Goal: Information Seeking & Learning: Compare options

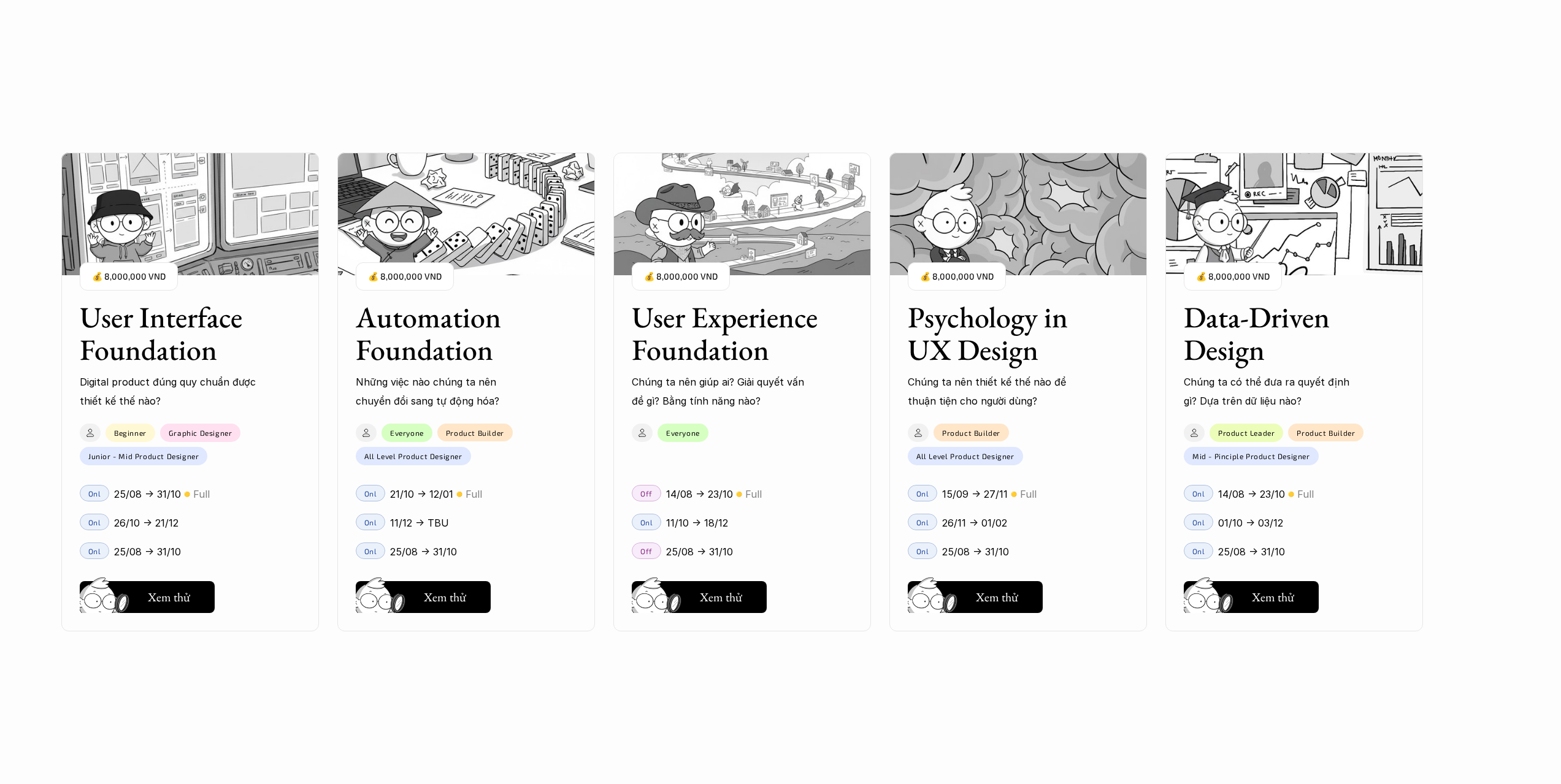
scroll to position [1349, 0]
click at [184, 603] on h5 "Xem thử" at bounding box center [169, 600] width 43 height 17
click at [199, 337] on h3 "User Interface Foundation" at bounding box center [175, 334] width 190 height 65
click at [146, 279] on p "💰 8,000,000 VND" at bounding box center [129, 276] width 74 height 16
click at [173, 598] on h5 "Xem thử" at bounding box center [169, 600] width 43 height 17
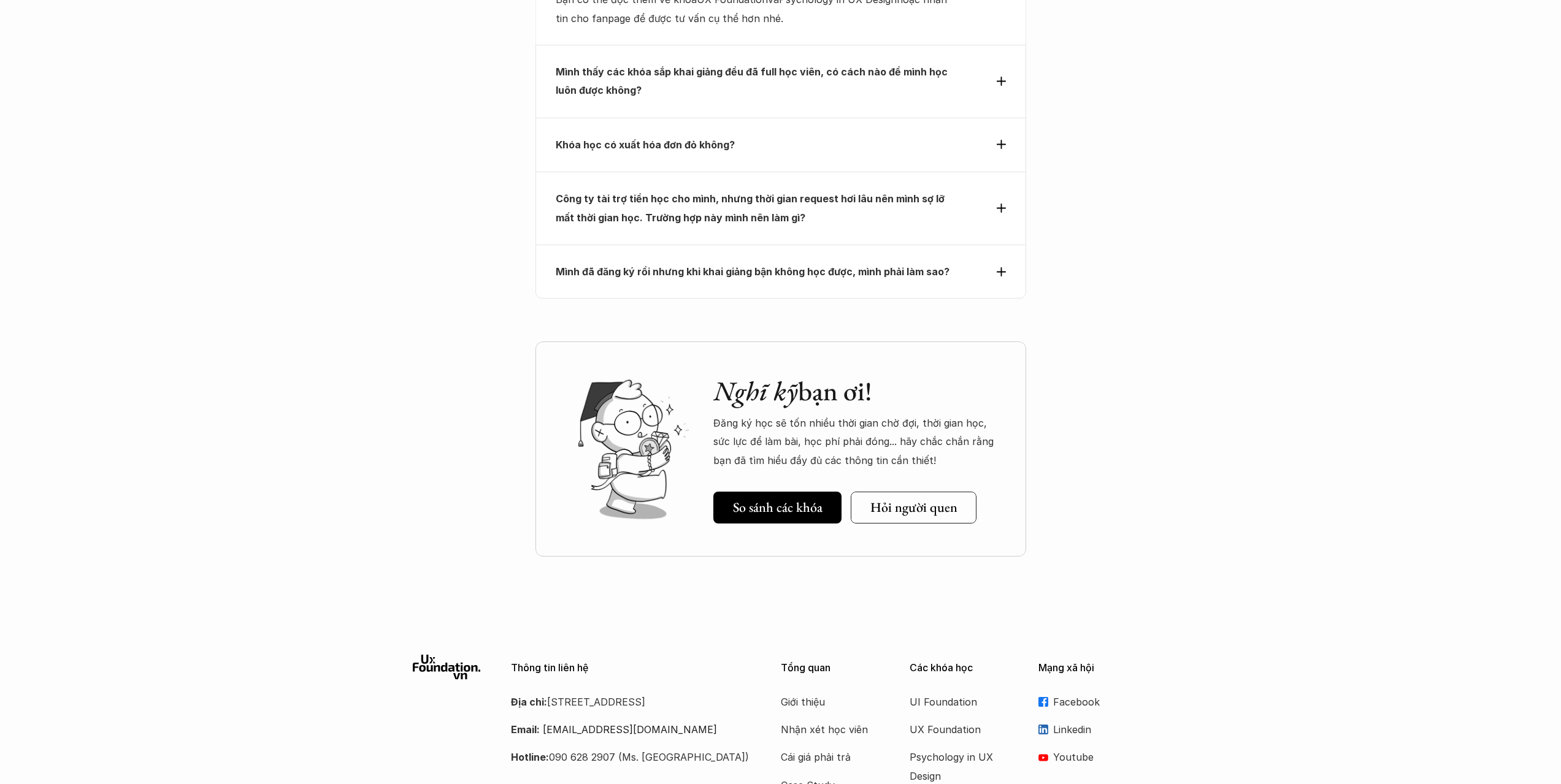
scroll to position [4150, 0]
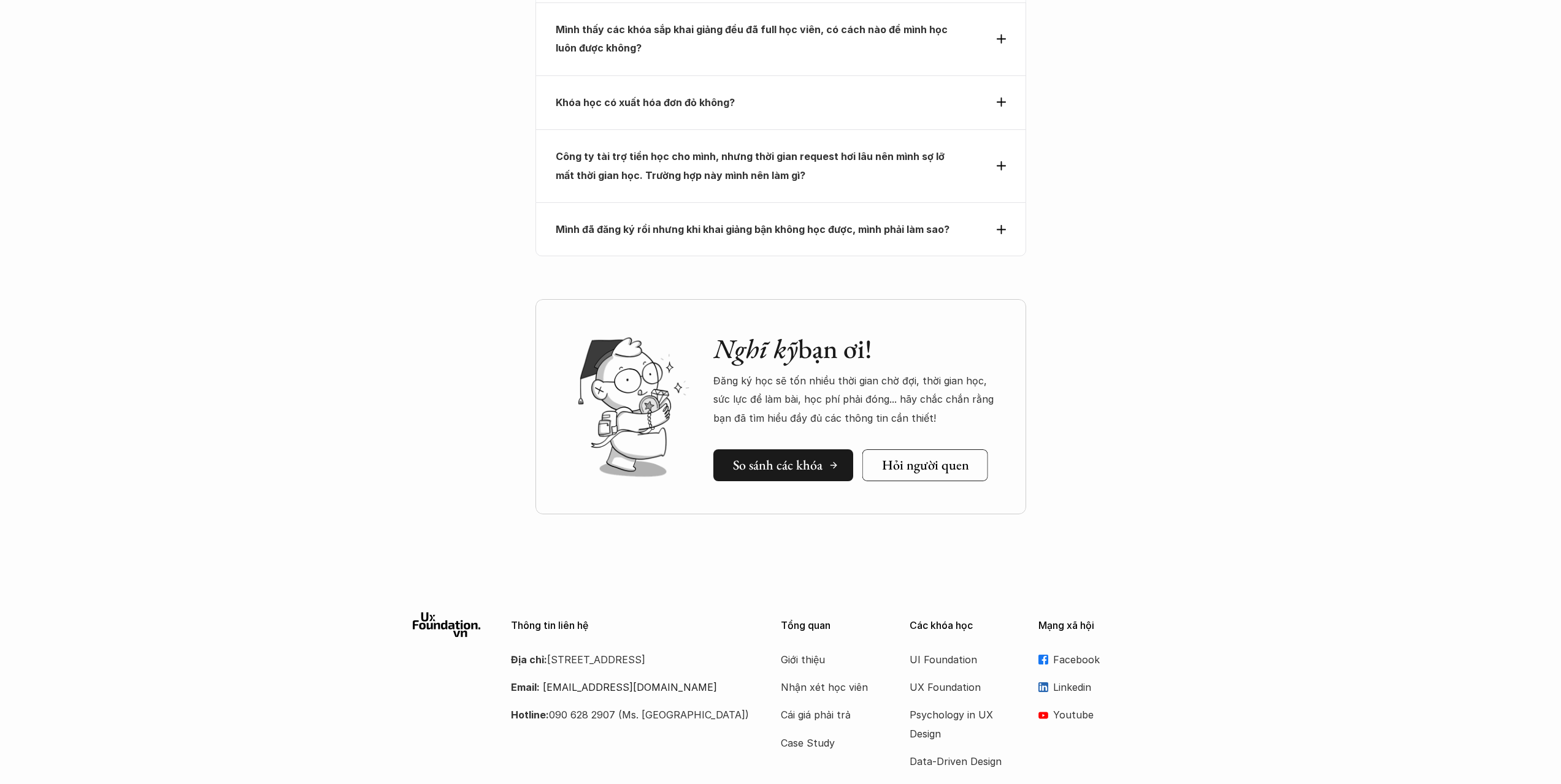
click at [775, 457] on h5 "So sánh các khóa" at bounding box center [778, 465] width 90 height 16
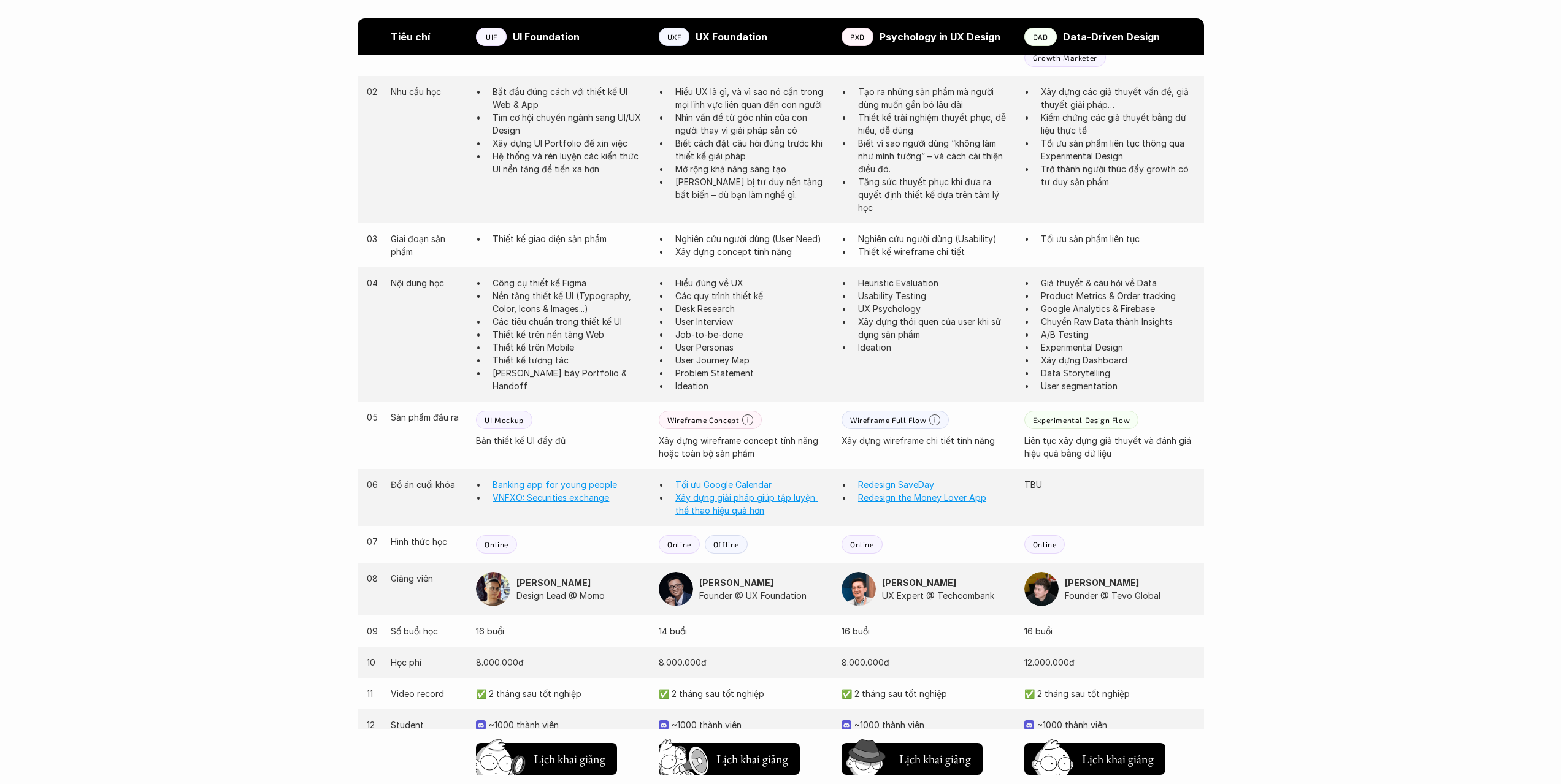
scroll to position [774, 0]
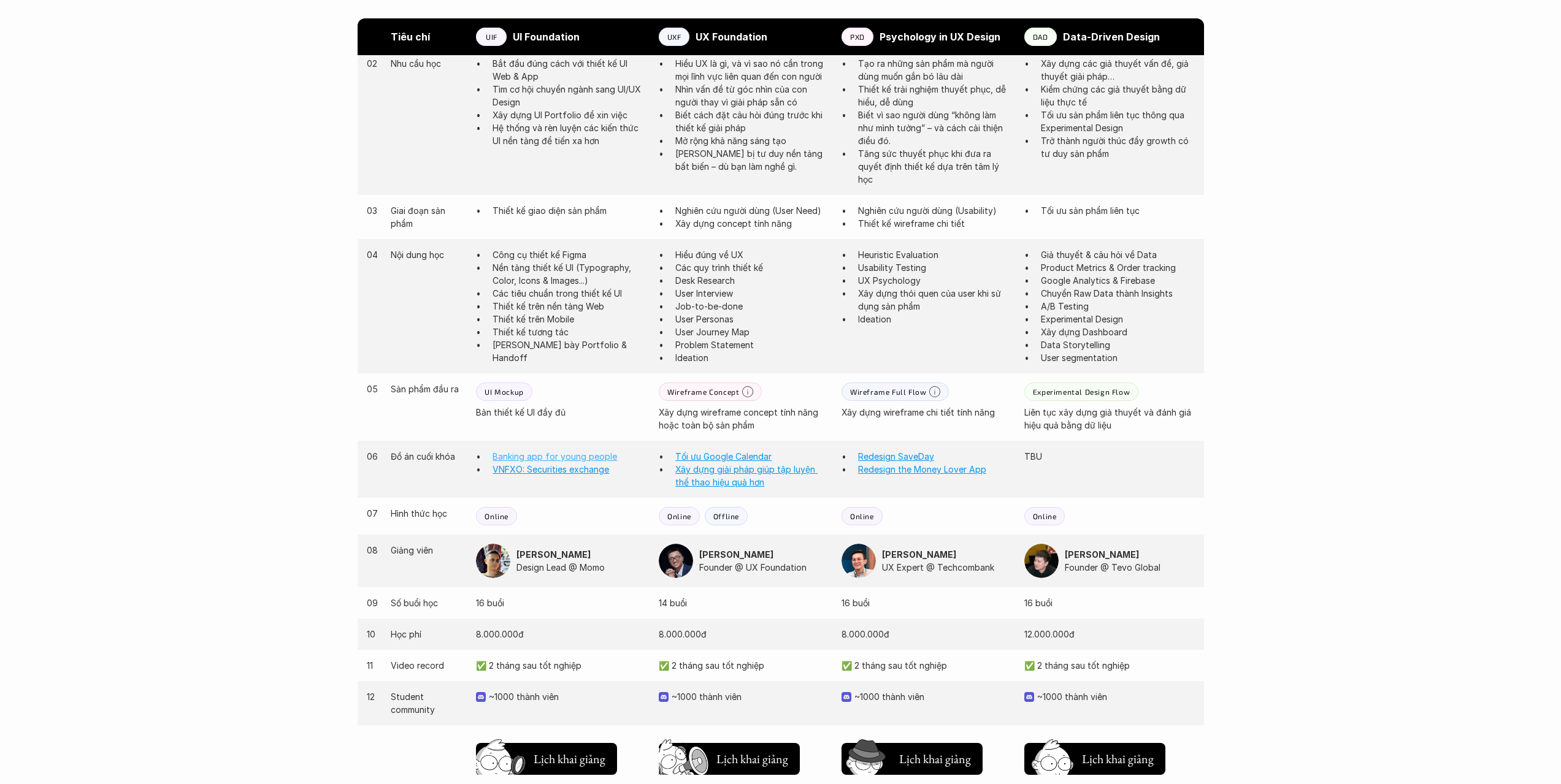
click at [558, 451] on link "Banking app for young people" at bounding box center [554, 456] width 125 height 10
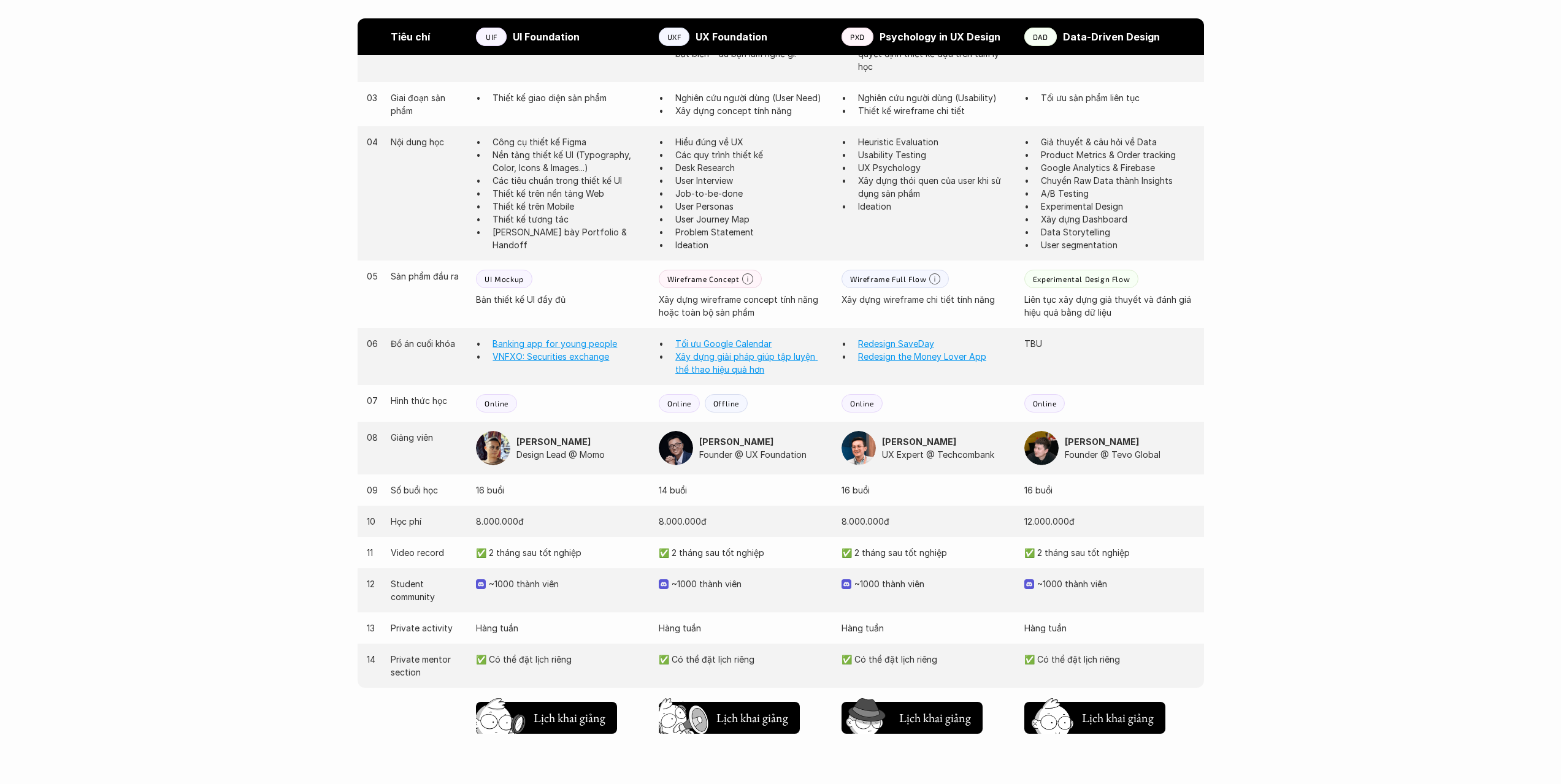
scroll to position [896, 0]
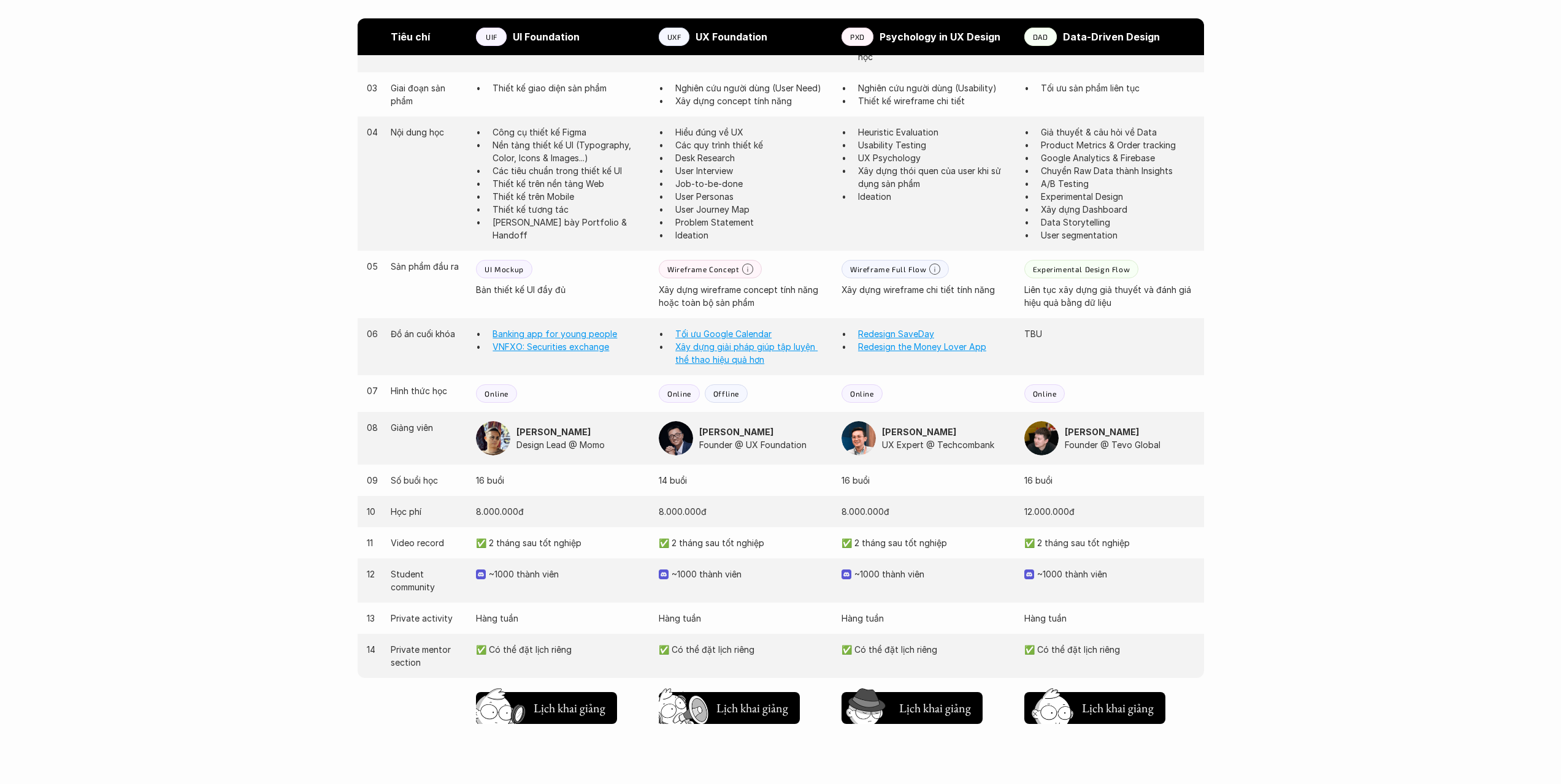
click at [577, 432] on strong "[PERSON_NAME]" at bounding box center [554, 431] width 74 height 10
click at [489, 447] on img at bounding box center [493, 438] width 34 height 34
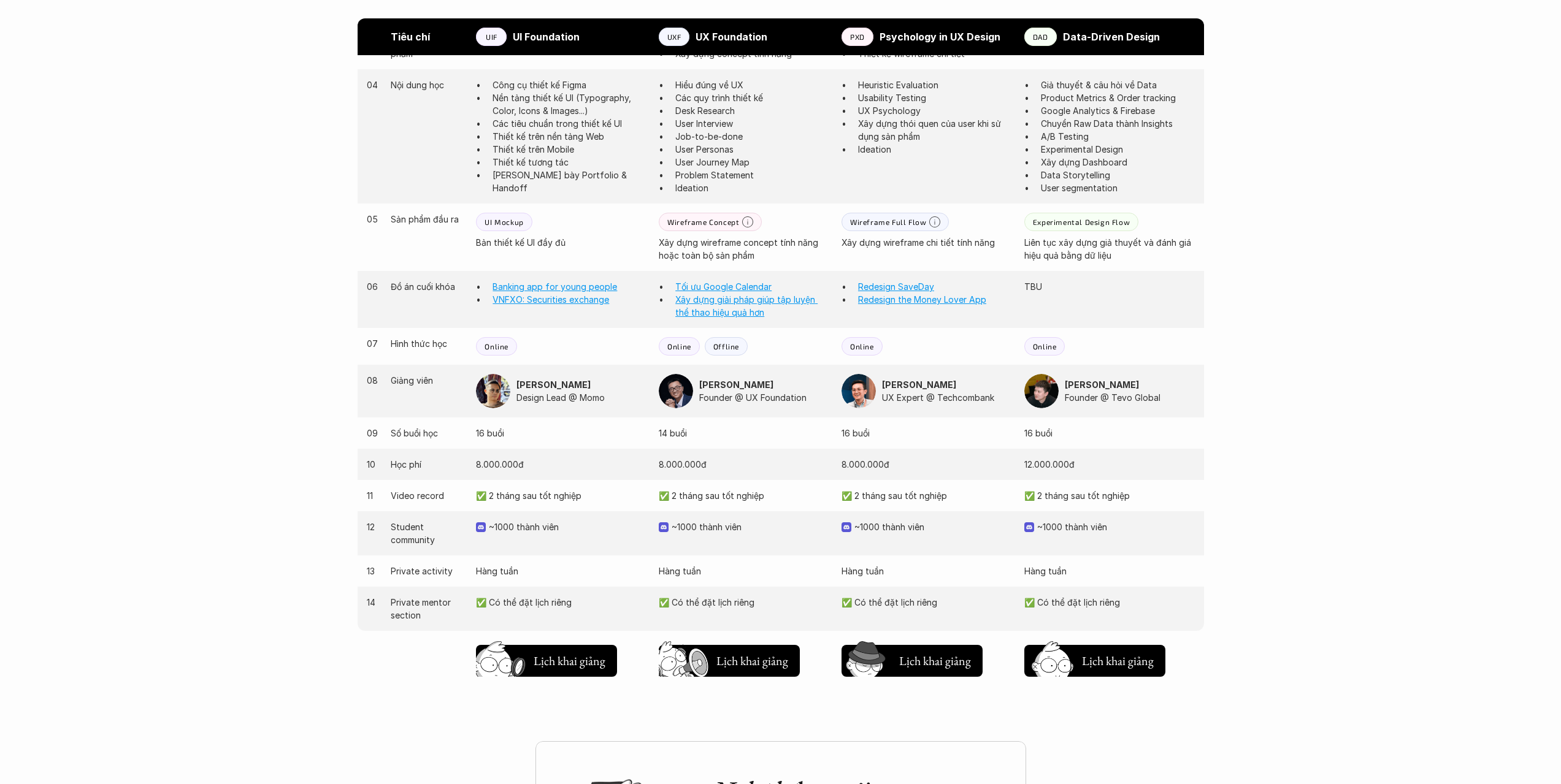
scroll to position [1019, 0]
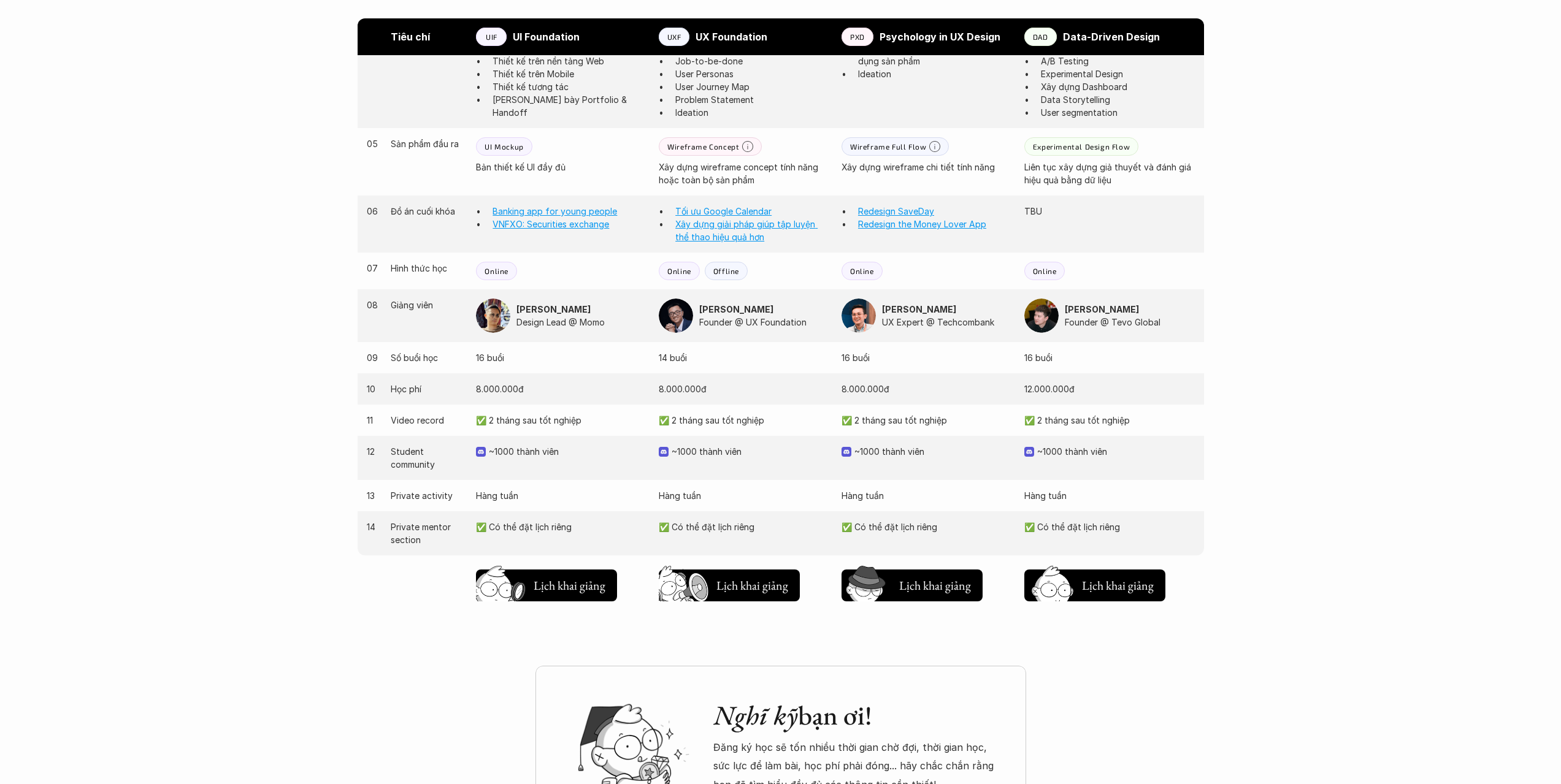
click at [479, 455] on img at bounding box center [481, 451] width 10 height 10
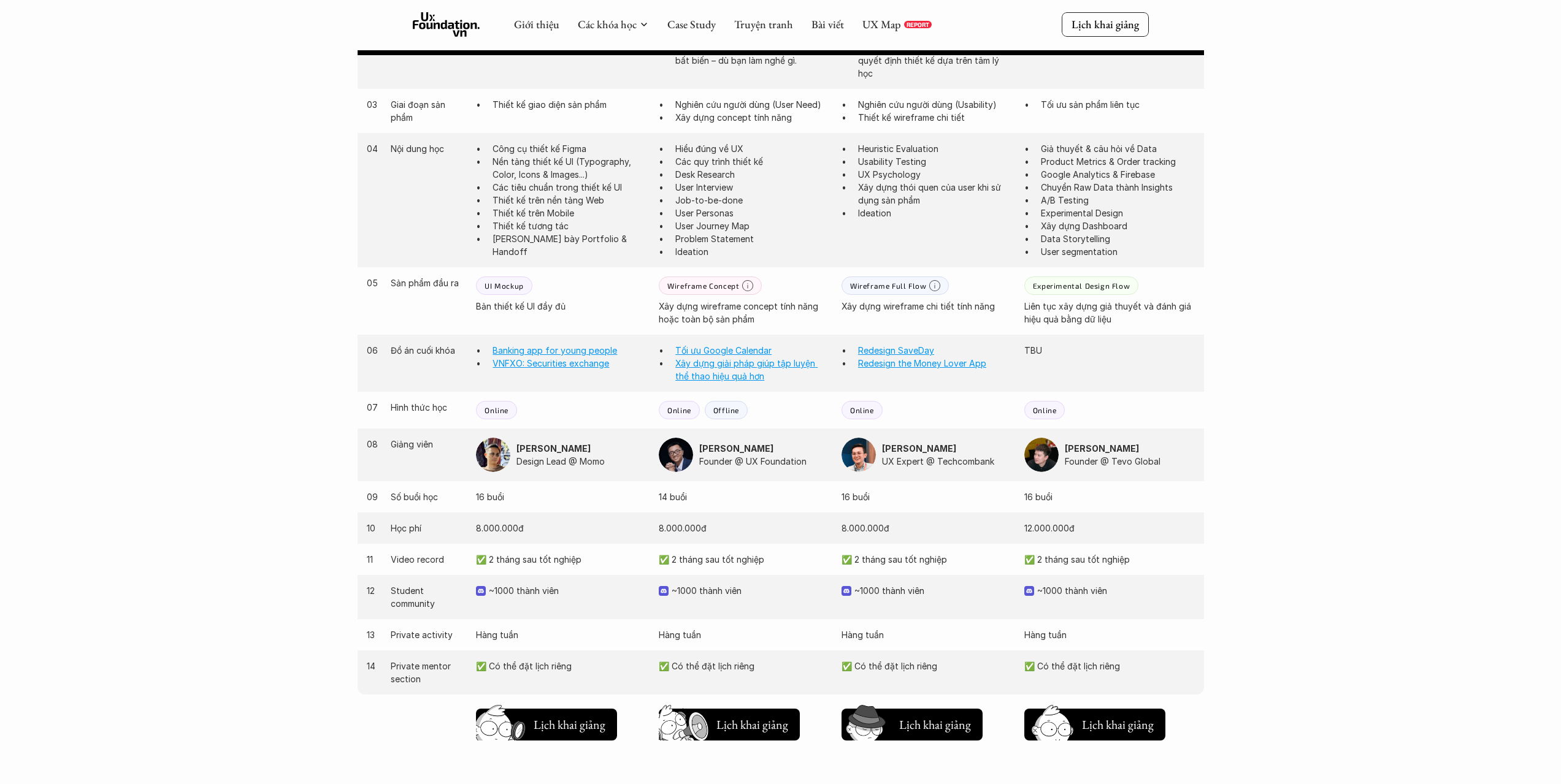
scroll to position [651, 0]
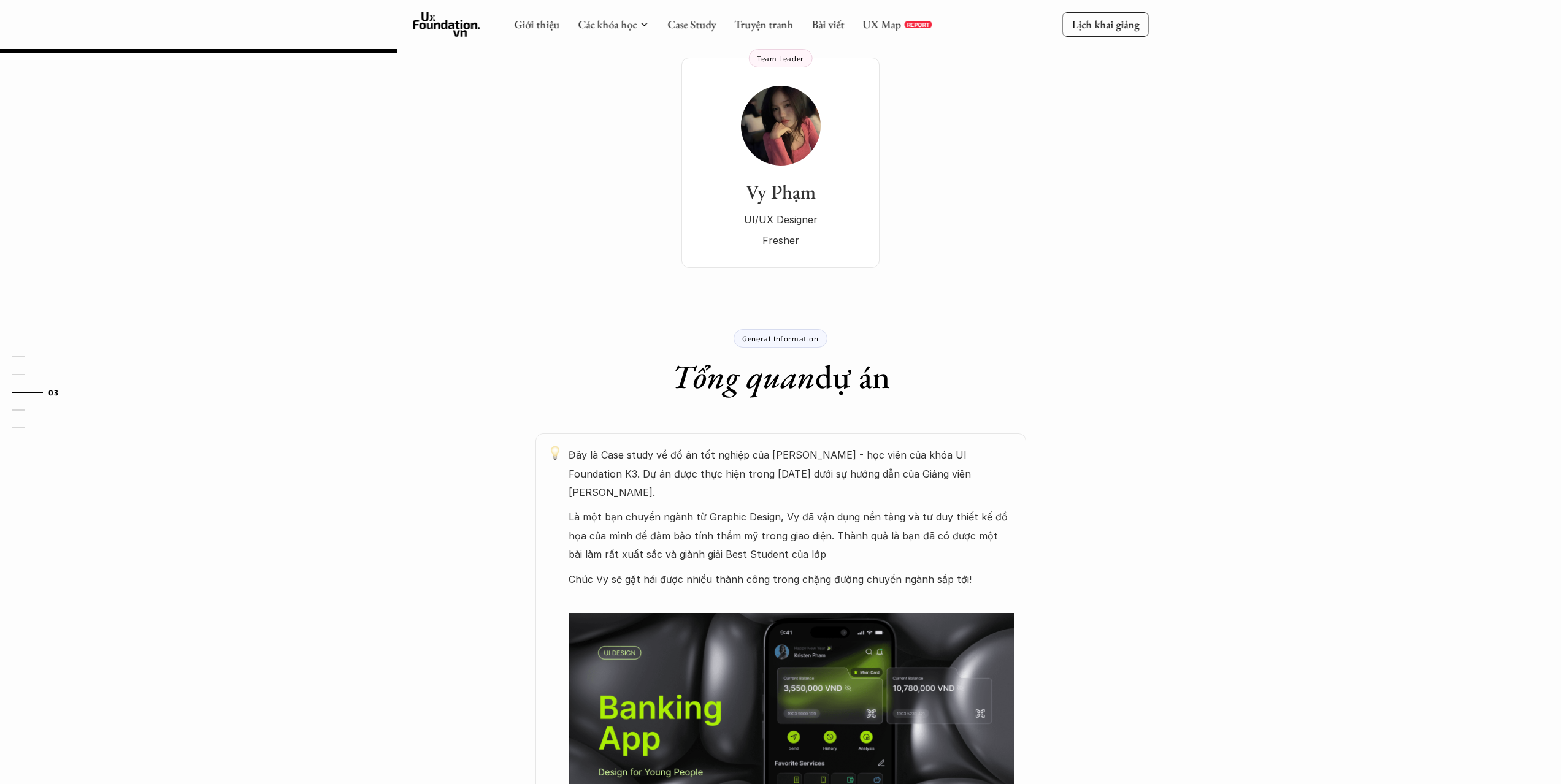
scroll to position [122, 0]
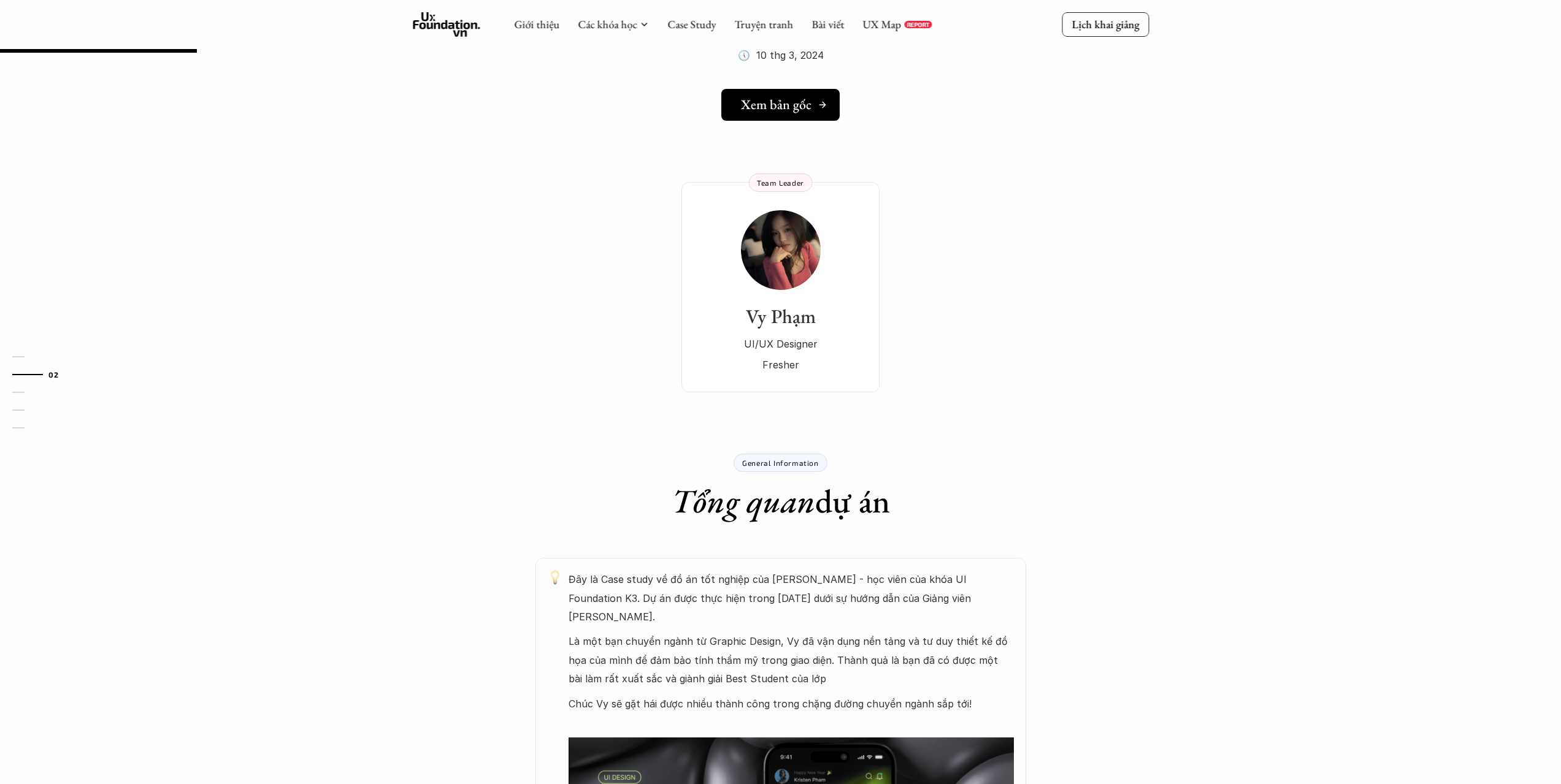
click at [789, 111] on h5 "Xem bản gốc" at bounding box center [776, 104] width 70 height 16
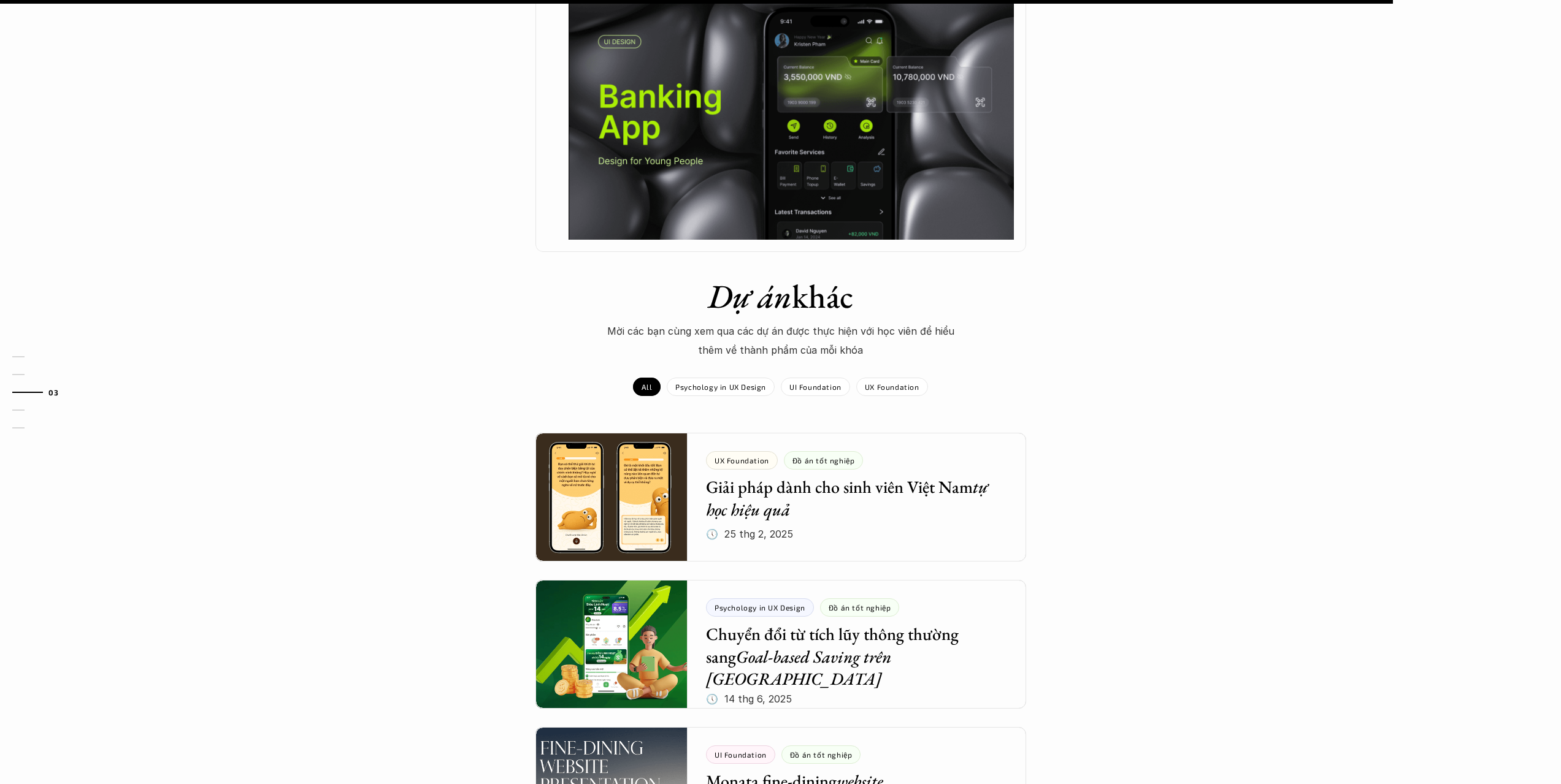
scroll to position [1165, 0]
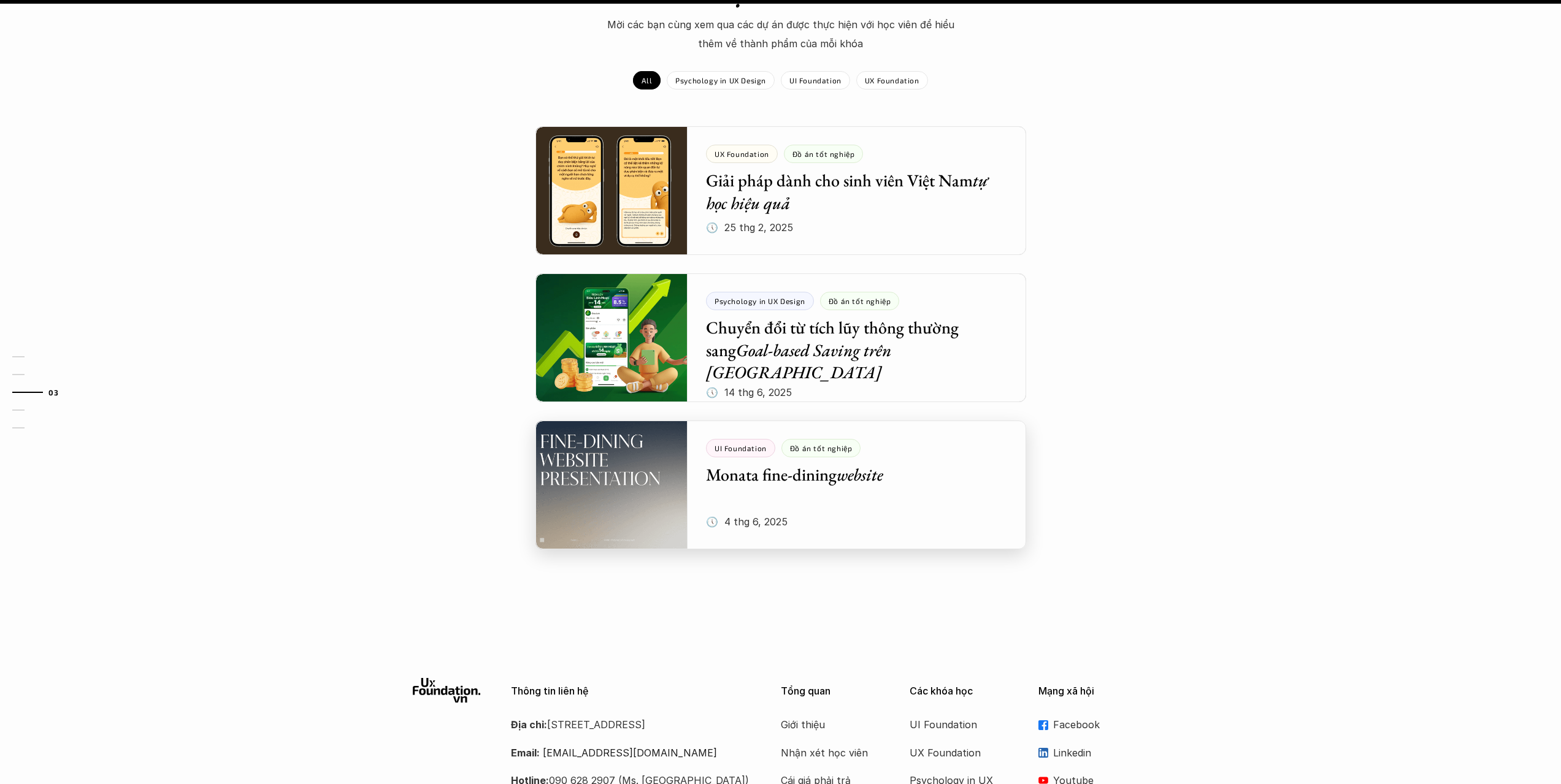
click at [832, 496] on div at bounding box center [780, 484] width 491 height 128
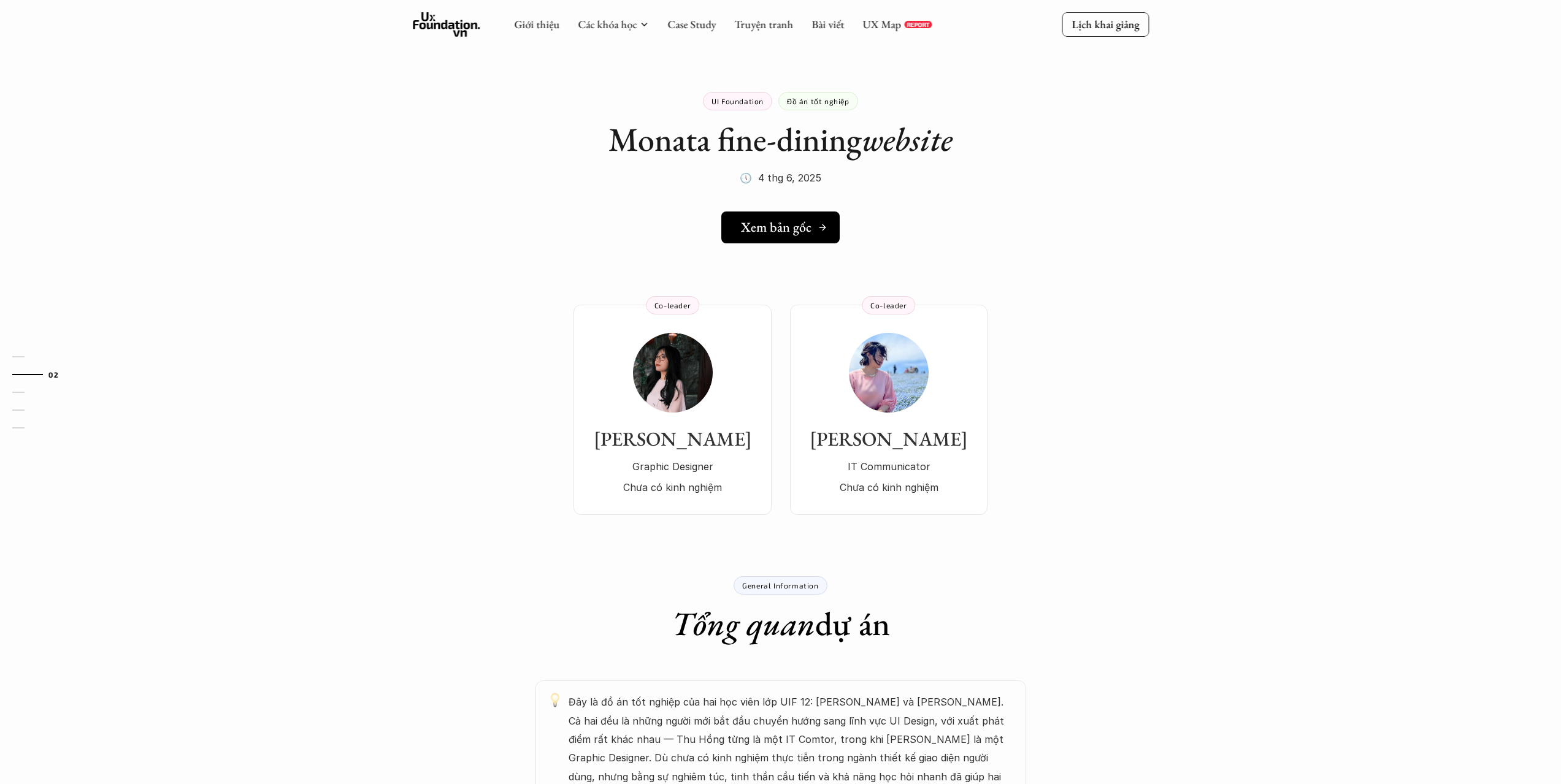
click at [772, 228] on h5 "Xem bản gốc" at bounding box center [776, 228] width 70 height 16
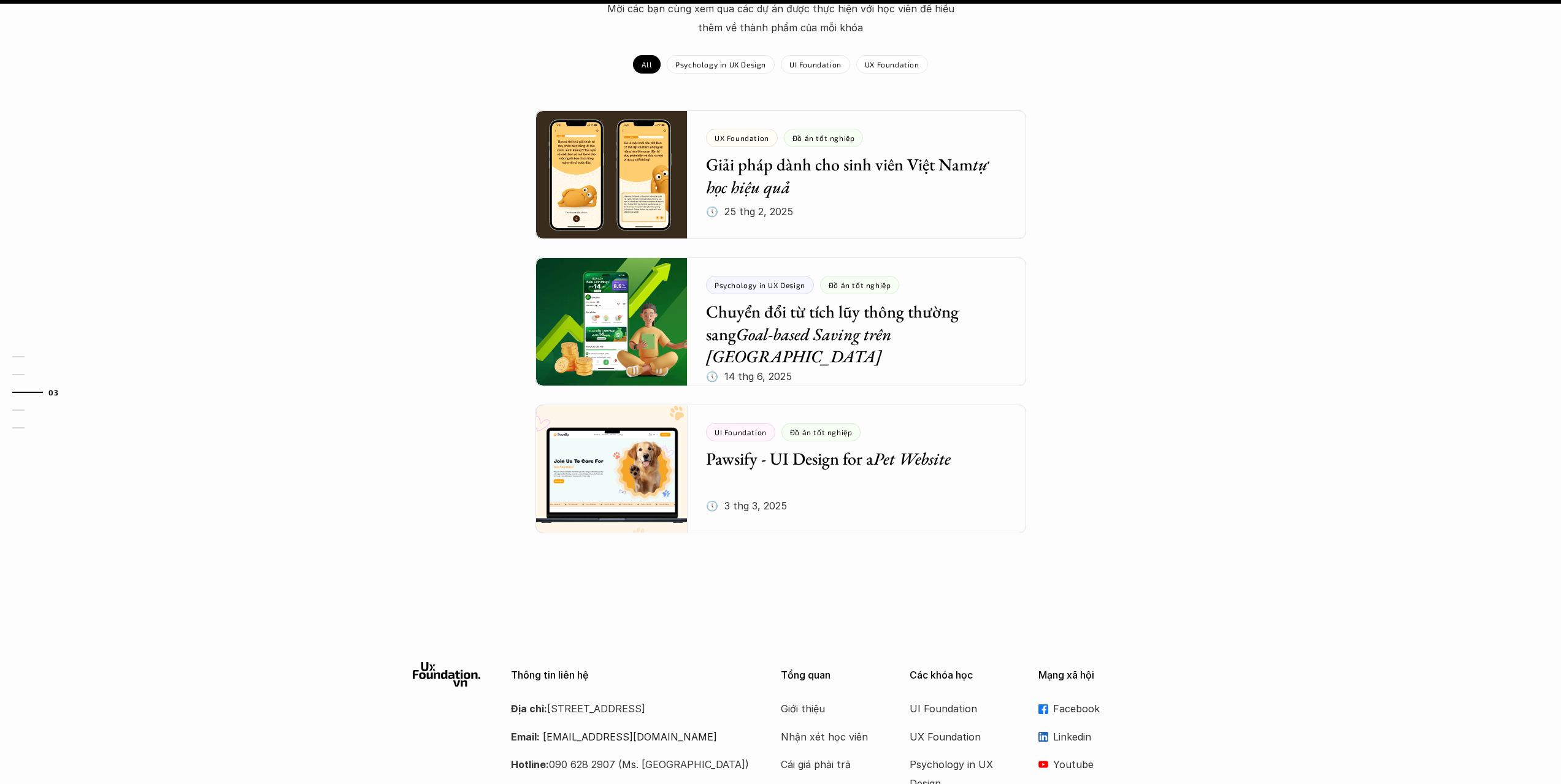
scroll to position [1226, 0]
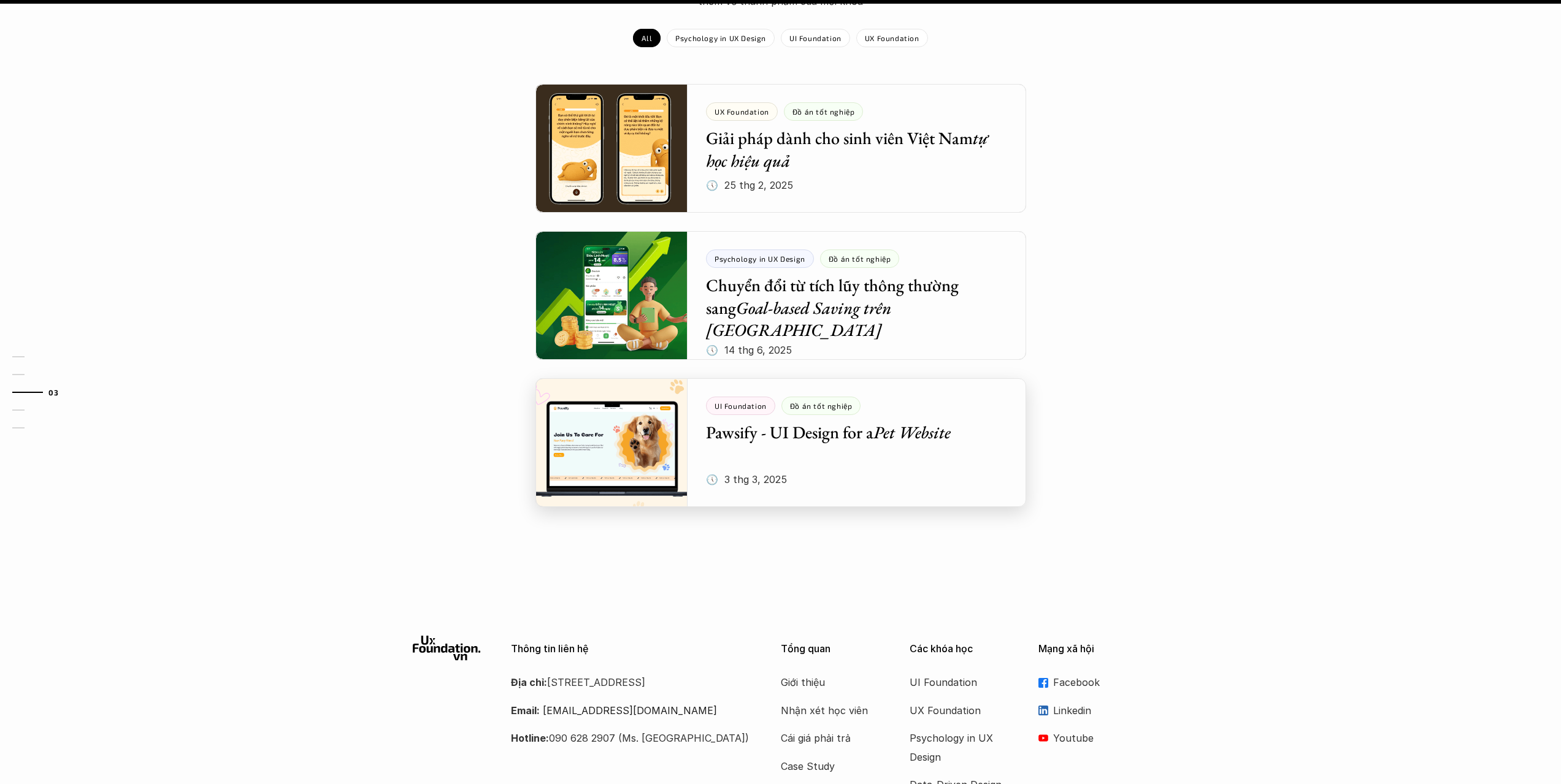
click at [980, 443] on div at bounding box center [780, 443] width 491 height 128
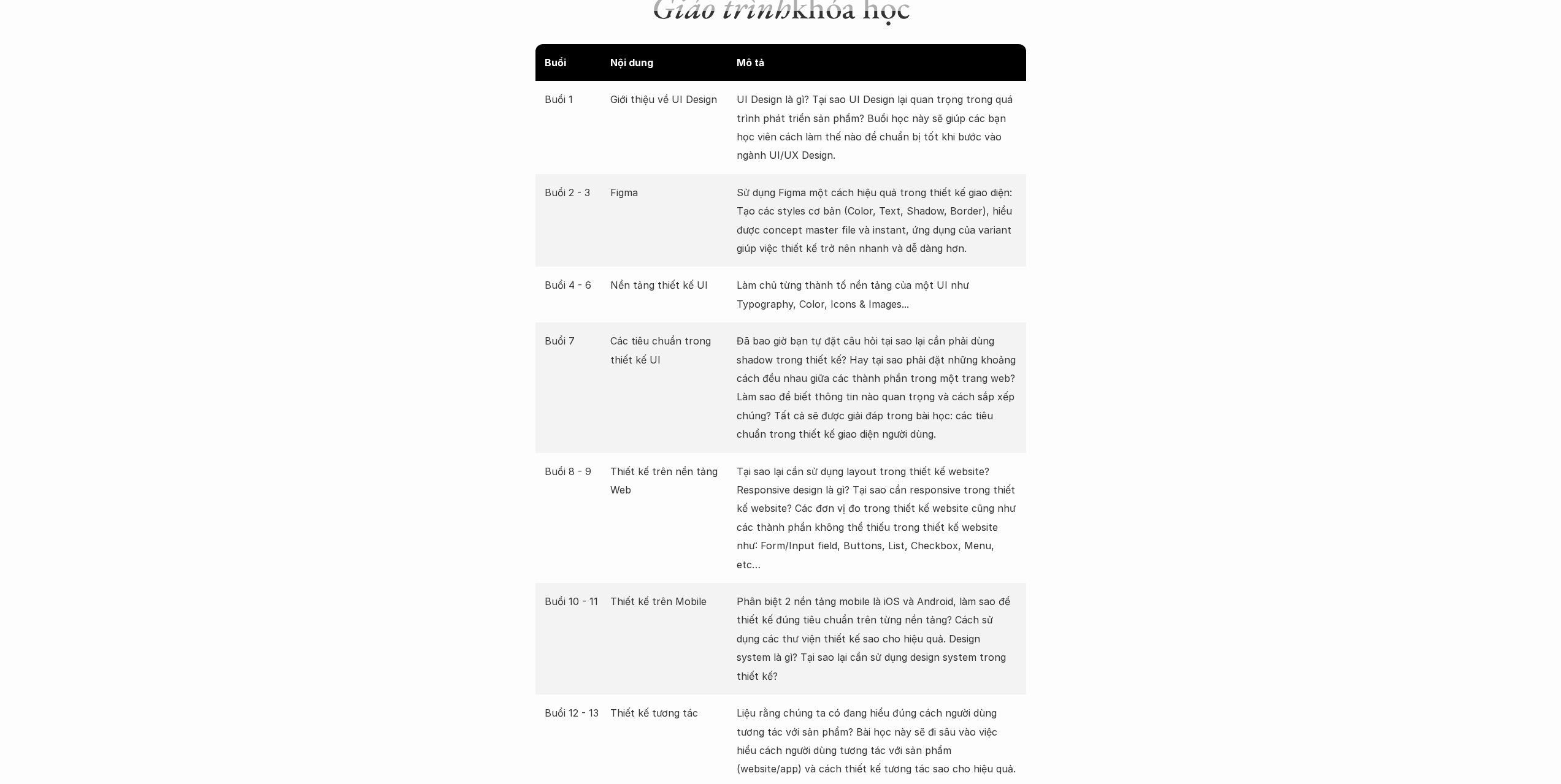
scroll to position [1655, 0]
